Goal: Use online tool/utility: Use online tool/utility

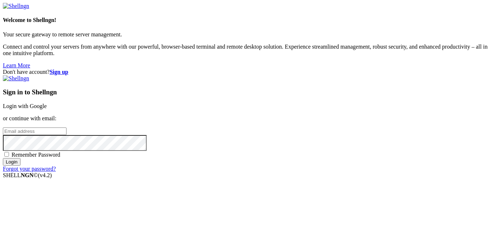
type input "dai1228"
click at [47, 103] on link "Login with Google" at bounding box center [25, 106] width 44 height 6
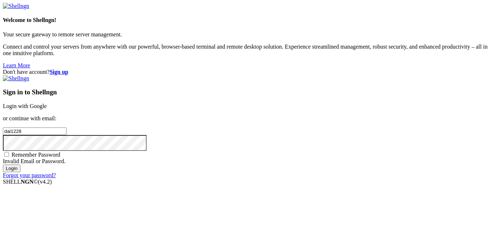
click at [295, 75] on div "Sign in to Shellngn Login with Google or continue with email: dai1228 Remember …" at bounding box center [245, 126] width 485 height 103
click at [47, 103] on link "Login with Google" at bounding box center [25, 106] width 44 height 6
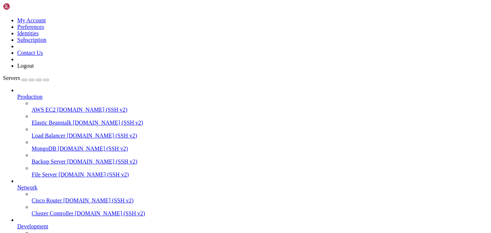
scroll to position [77, 0]
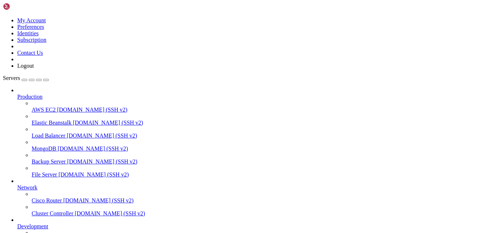
scroll to position [215, 0]
type input "/home/[PERSON_NAME]/UniversalDownloaderPrivate-main"
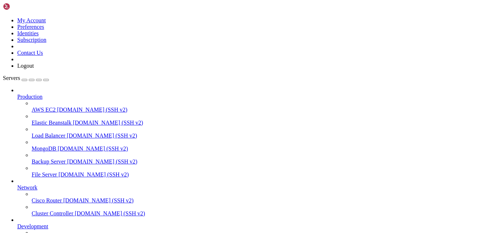
type textarea "[DOMAIN_NAME] FALSE / FALSE 2074132083 tstc p"
type textarea ".[DOMAIN_NAME] TRUE / TRUE 1774459990 VISITOR_PRIVACY_METADATA CgJBVBIhEh0SGwsM…"
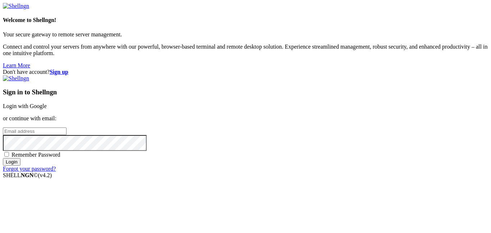
type input "dai1228"
click at [47, 103] on link "Login with Google" at bounding box center [25, 106] width 44 height 6
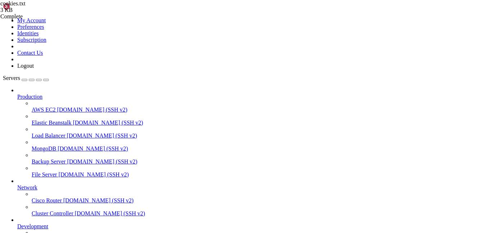
scroll to position [58, 0]
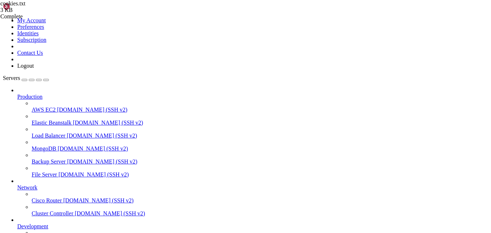
scroll to position [129, 0]
